Goal: Task Accomplishment & Management: Manage account settings

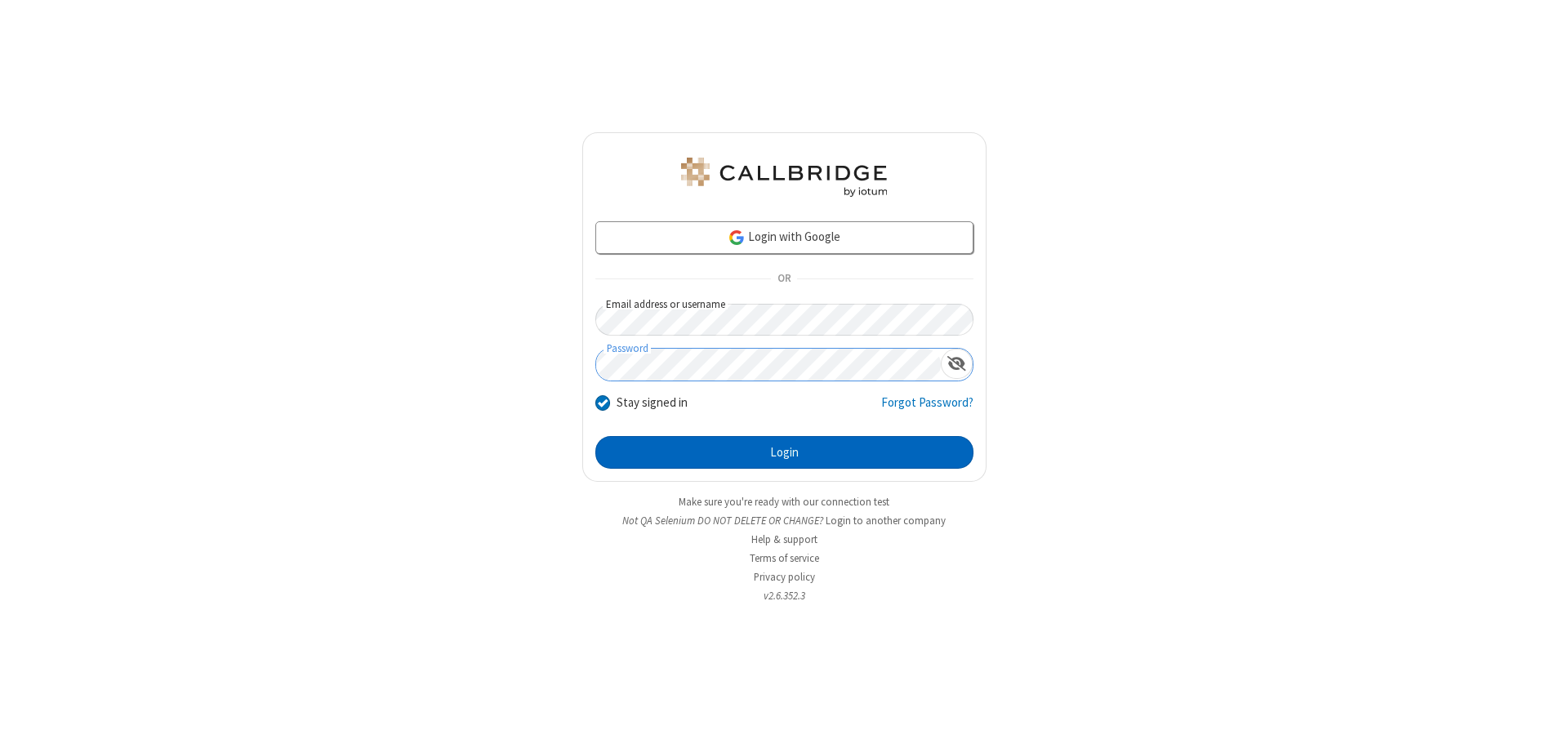
click at [784, 452] on button "Login" at bounding box center [784, 452] width 378 height 33
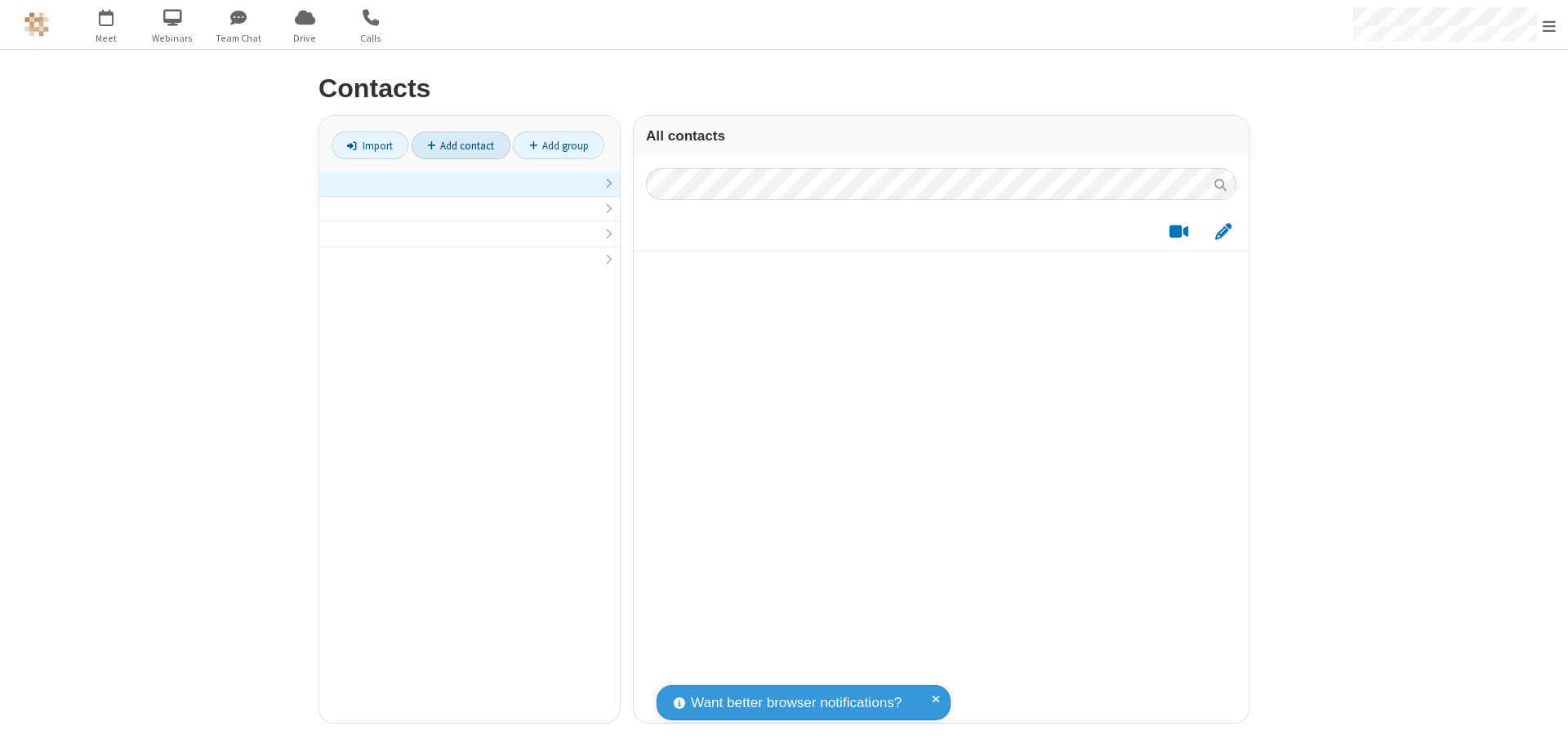
click at [470, 192] on link at bounding box center [469, 184] width 300 height 26
click at [461, 145] on link "Add contact" at bounding box center [461, 145] width 99 height 27
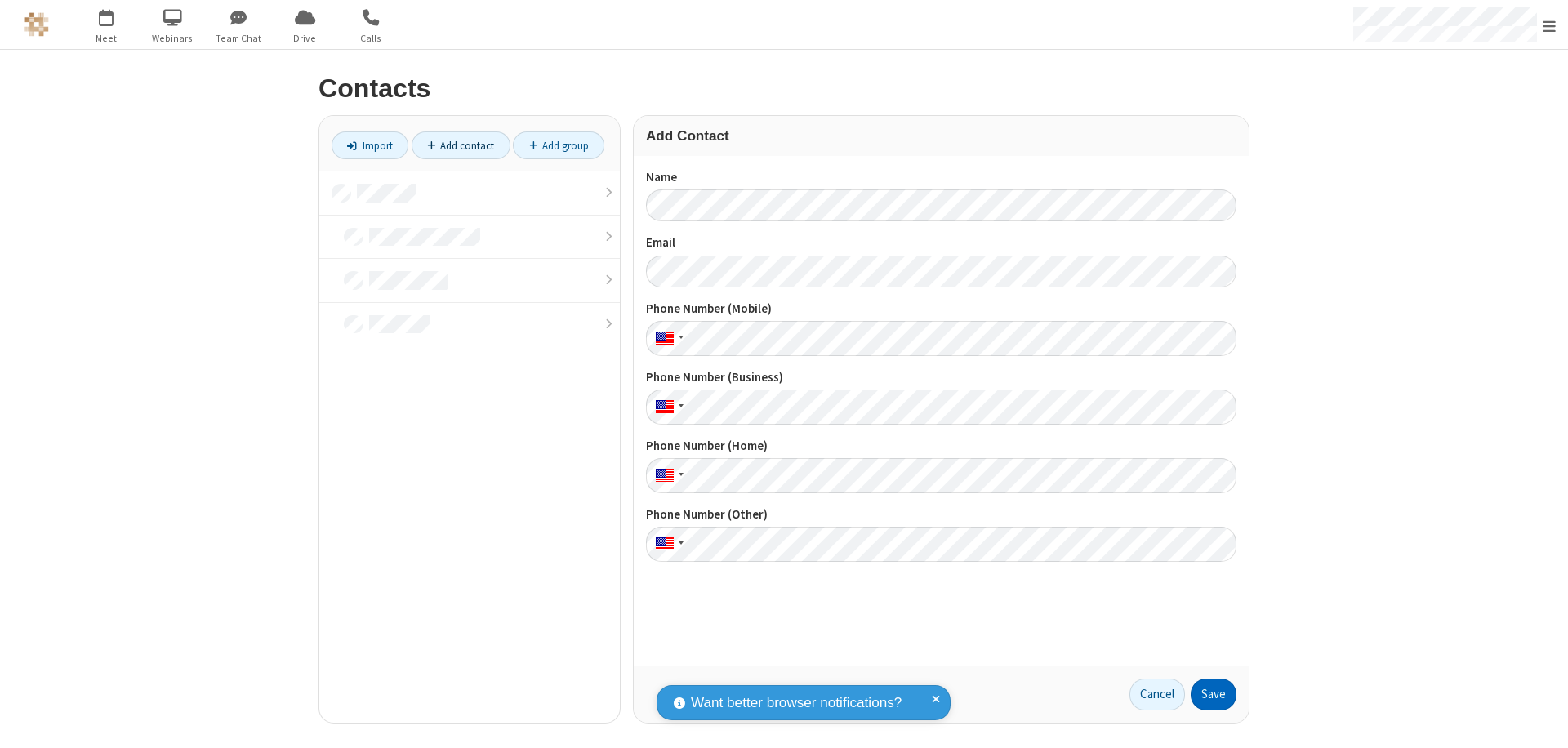
click at [1214, 694] on button "Save" at bounding box center [1214, 695] width 46 height 33
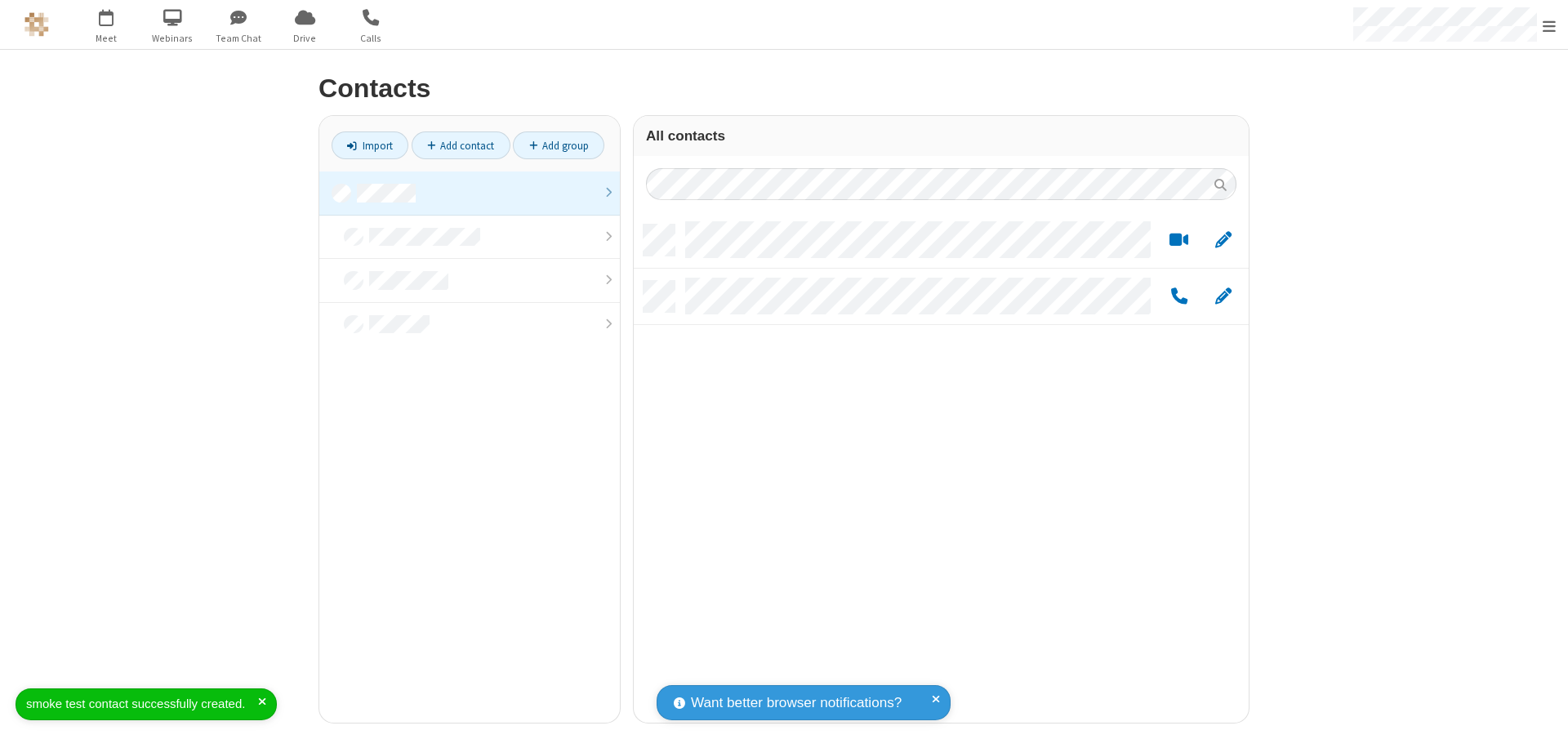
scroll to position [498, 602]
